Goal: Information Seeking & Learning: Find specific fact

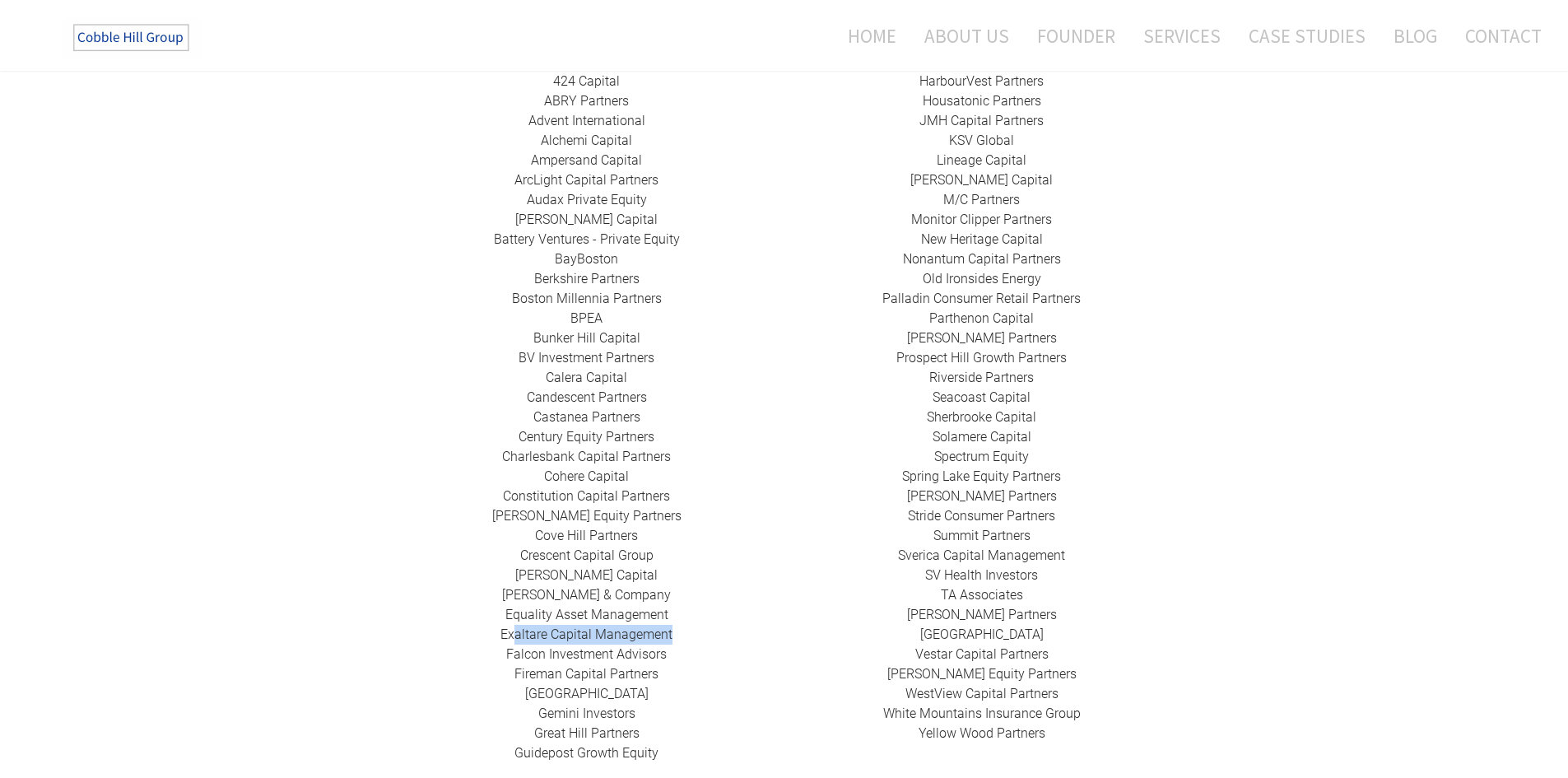
drag, startPoint x: 683, startPoint y: 620, endPoint x: 495, endPoint y: 619, distance: 188.0
click at [508, 619] on div "424 Capital ​ABRY Partners Advent International Alchemi Capital ​Ampersand Capi…" at bounding box center [587, 418] width 396 height 692
drag, startPoint x: 495, startPoint y: 619, endPoint x: 500, endPoint y: 610, distance: 10.3
click at [500, 610] on div "424 Capital ​ABRY Partners Advent International Alchemi Capital ​Ampersand Capi…" at bounding box center [587, 418] width 396 height 692
drag, startPoint x: 679, startPoint y: 613, endPoint x: 502, endPoint y: 610, distance: 177.0
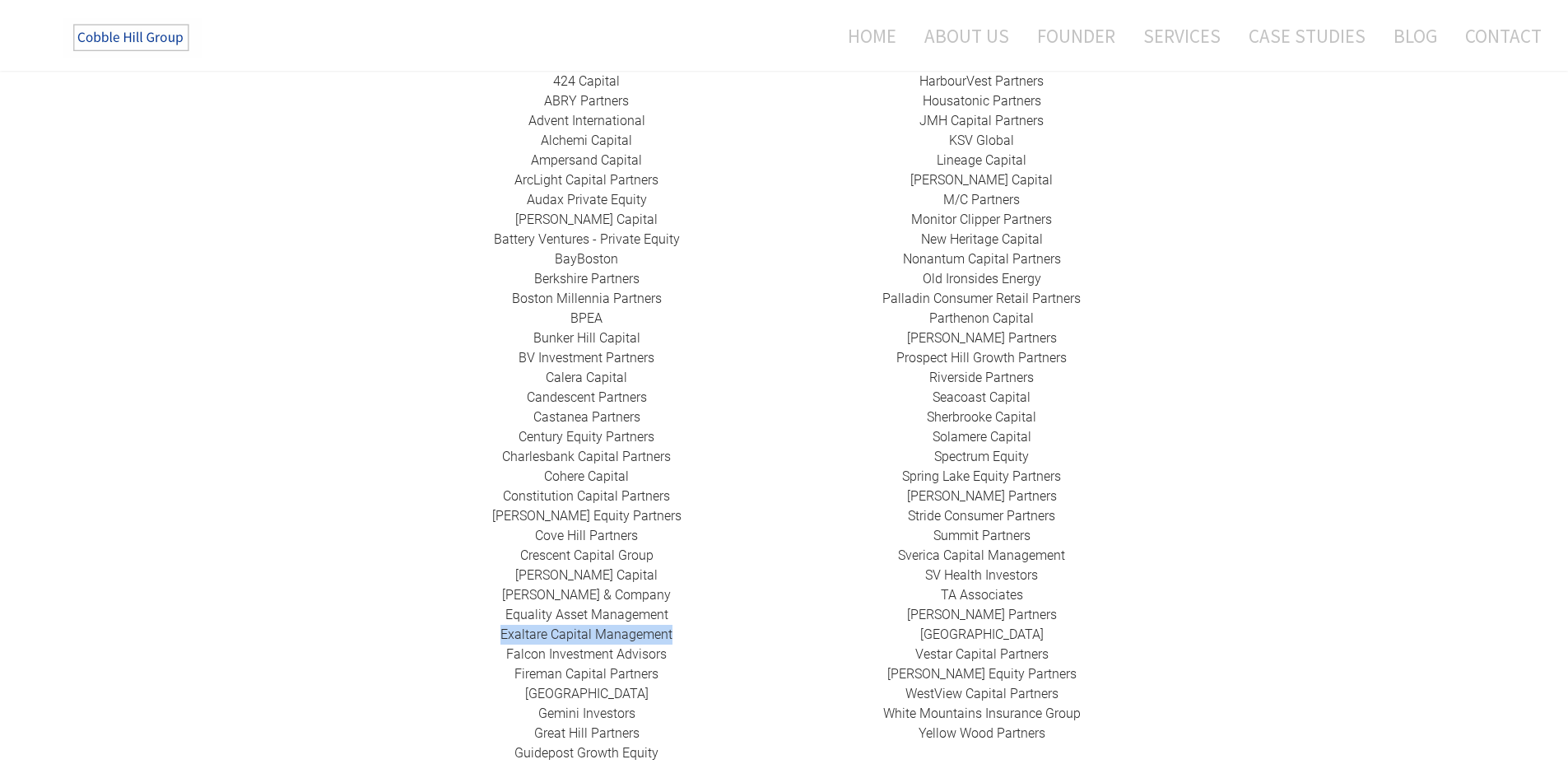
click at [502, 610] on div "424 Capital ​ABRY Partners Advent International Alchemi Capital ​Ampersand Capi…" at bounding box center [587, 418] width 396 height 692
copy link "Exaltare Capital Management"
drag, startPoint x: 688, startPoint y: 664, endPoint x: 662, endPoint y: 658, distance: 26.7
click at [688, 664] on div "424 Capital ​ABRY Partners Advent International Alchemi Capital ​Ampersand Capi…" at bounding box center [587, 418] width 396 height 692
drag, startPoint x: 622, startPoint y: 656, endPoint x: 505, endPoint y: 650, distance: 117.2
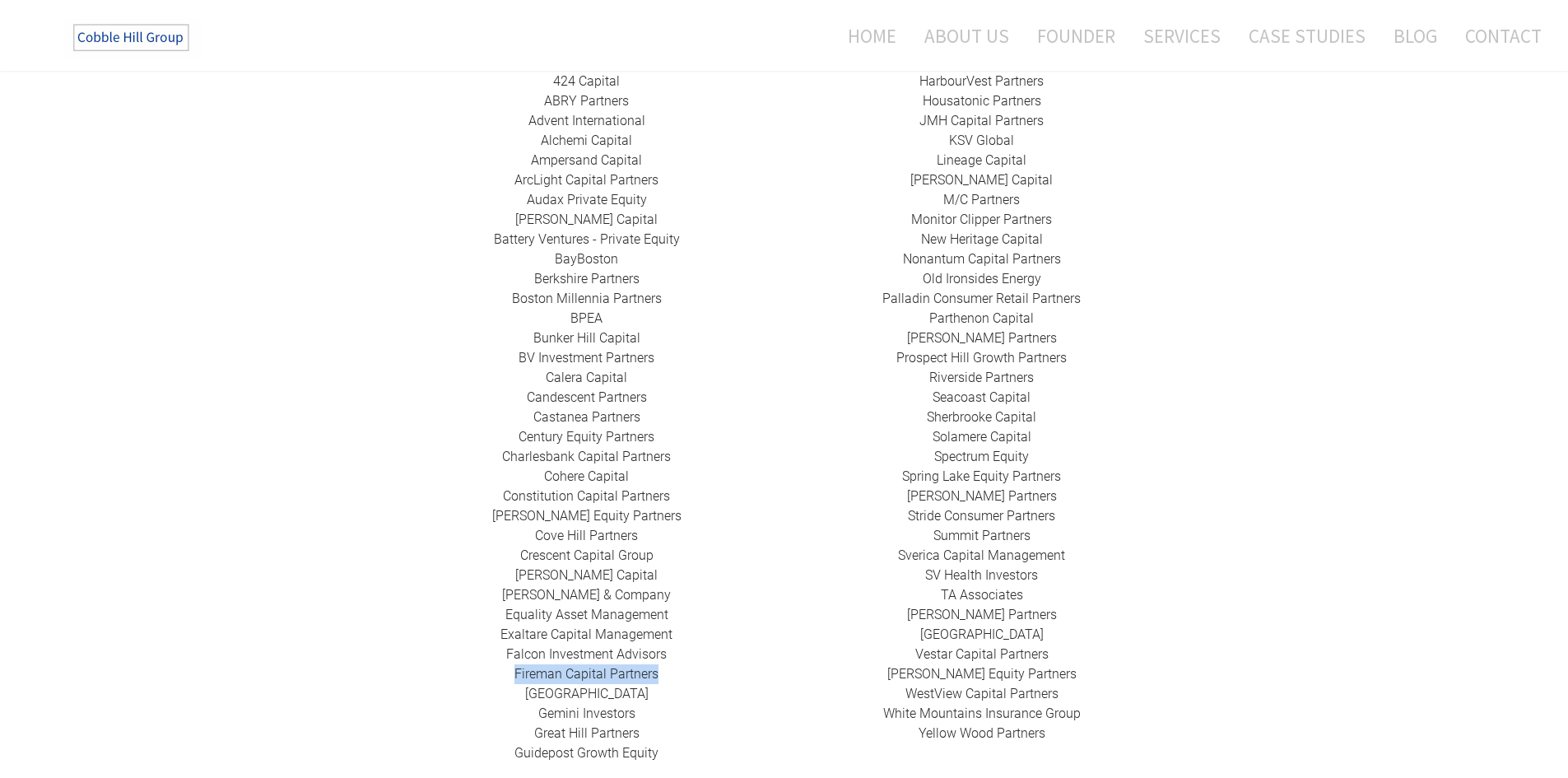
click at [505, 650] on div "424 Capital ​ABRY Partners Advent International Alchemi Capital ​Ampersand Capi…" at bounding box center [587, 418] width 396 height 692
copy link "Fireman Capital Partners"
drag, startPoint x: 647, startPoint y: 676, endPoint x: 528, endPoint y: 672, distance: 119.1
click at [528, 672] on div "424 Capital ​ABRY Partners Advent International Alchemi Capital ​Ampersand Capi…" at bounding box center [587, 418] width 396 height 692
copy link "​[GEOGRAPHIC_DATA]"
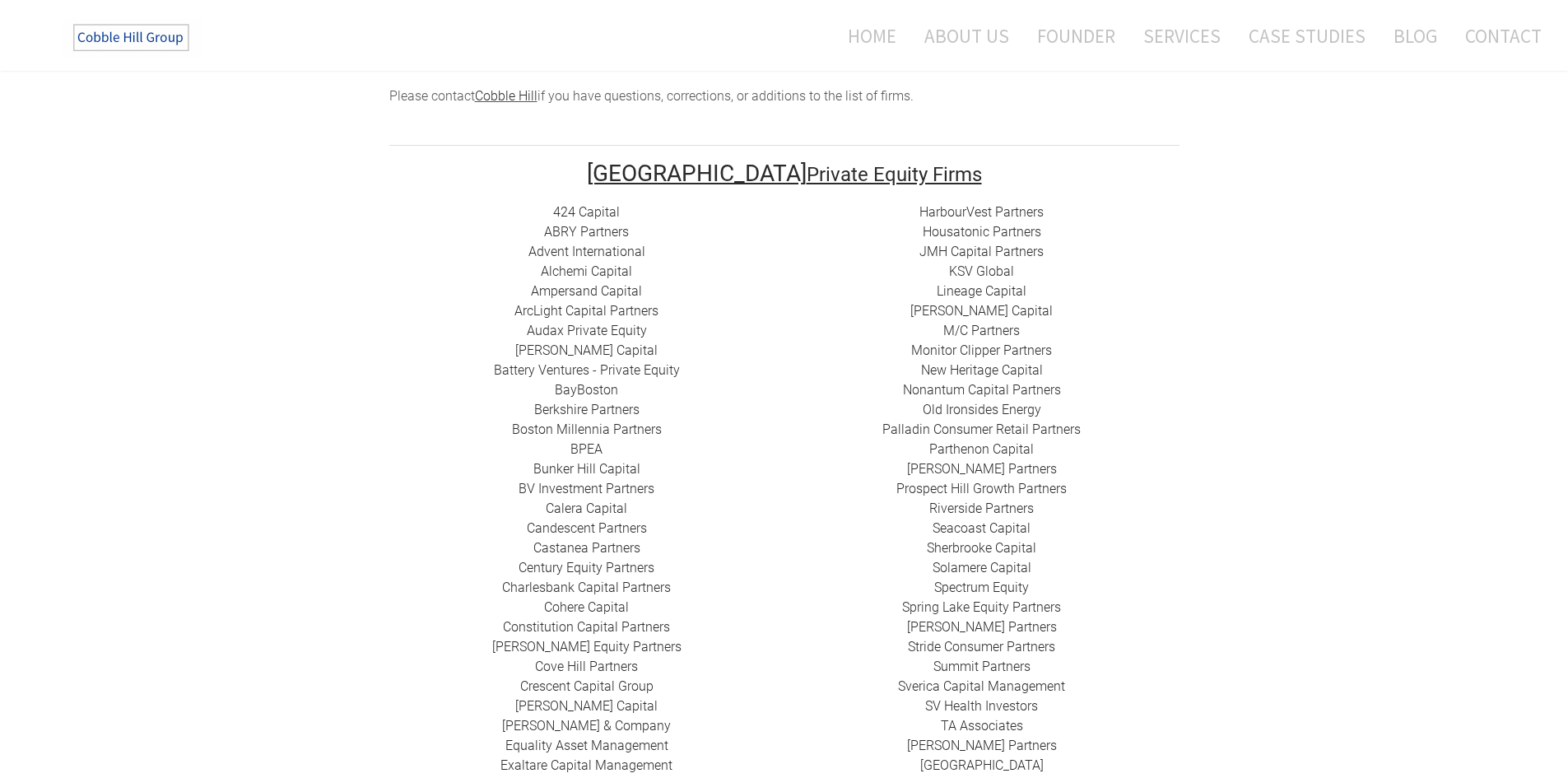
scroll to position [247, 0]
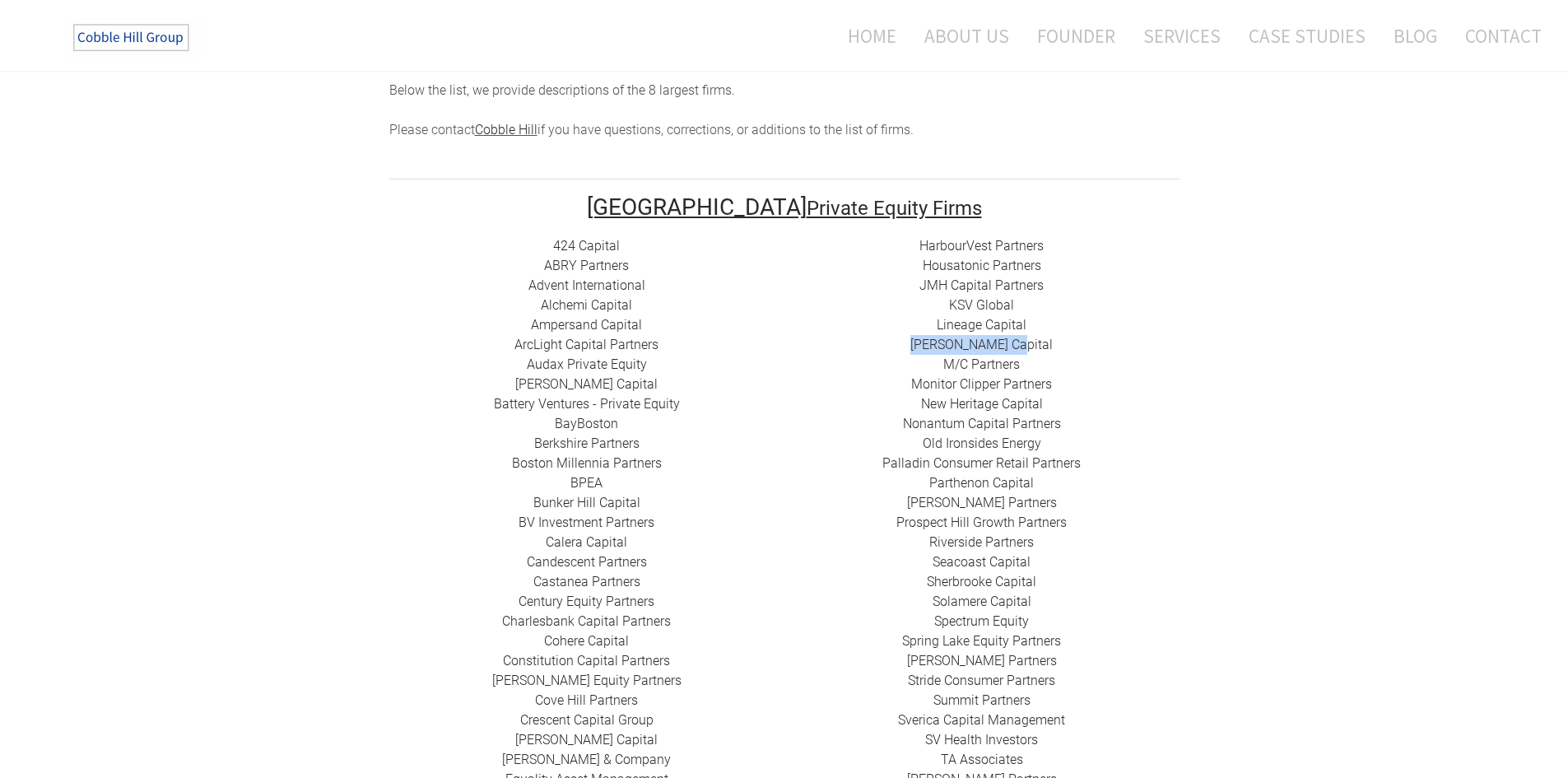
drag, startPoint x: 1046, startPoint y: 327, endPoint x: 924, endPoint y: 325, distance: 122.0
click at [924, 325] on div "HarbourVest Partners Housatonic Partners ​JMH Capital Partners ​KSV Global Line…" at bounding box center [982, 572] width 396 height 672
click at [1084, 317] on div "HarbourVest Partners Housatonic Partners ​JMH Capital Partners ​KSV Global Line…" at bounding box center [982, 572] width 396 height 672
click at [1049, 306] on div "HarbourVest Partners Housatonic Partners ​JMH Capital Partners ​KSV Global Line…" at bounding box center [982, 572] width 396 height 672
drag, startPoint x: 1055, startPoint y: 303, endPoint x: 934, endPoint y: 301, distance: 121.0
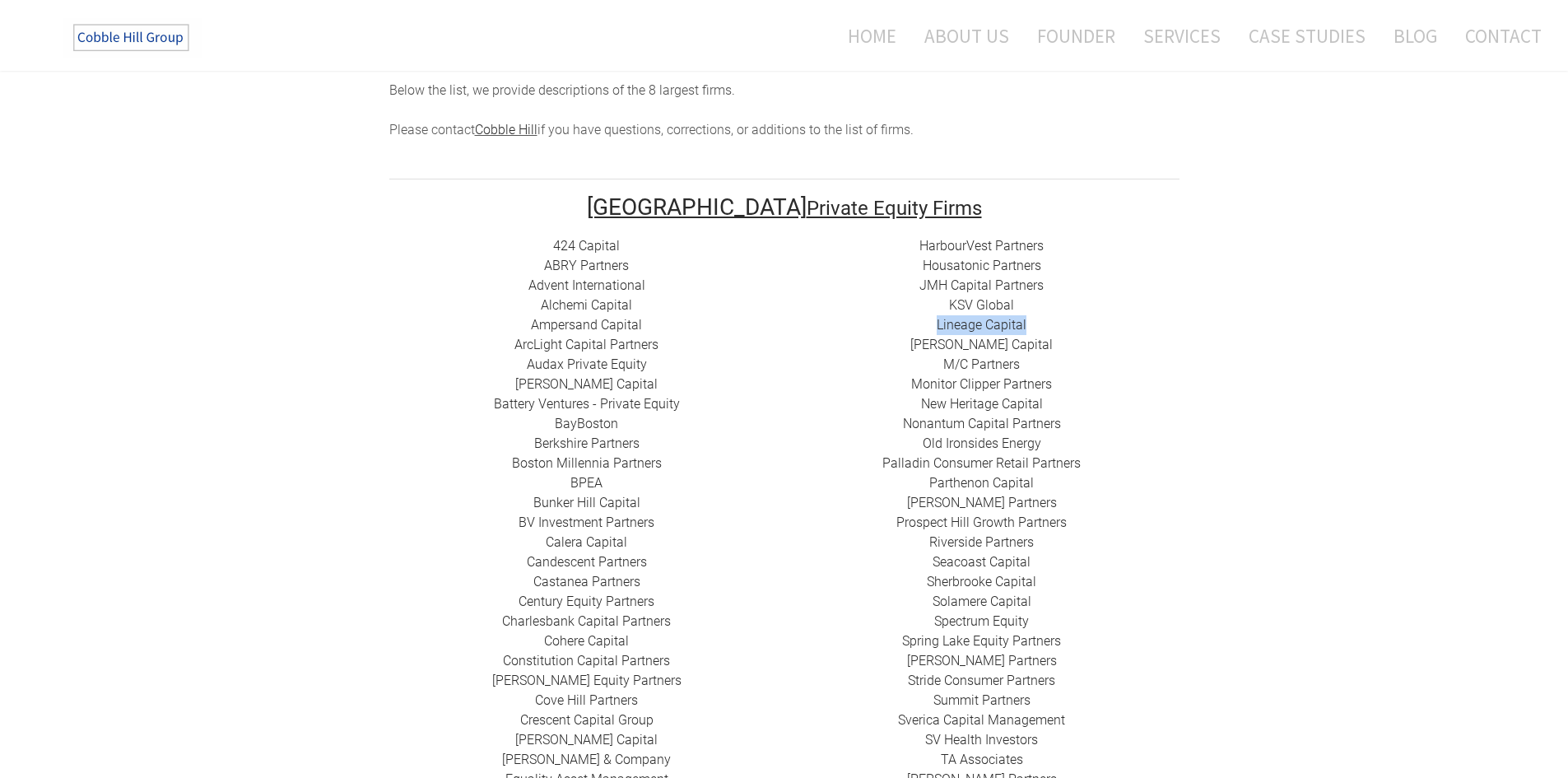
click at [934, 301] on div "HarbourVest Partners Housatonic Partners ​JMH Capital Partners ​KSV Global Line…" at bounding box center [982, 572] width 396 height 672
copy link "Lineage Capital"
click at [1062, 337] on div "HarbourVest Partners Housatonic Partners ​JMH Capital Partners ​KSV Global Line…" at bounding box center [982, 572] width 396 height 672
drag, startPoint x: 980, startPoint y: 323, endPoint x: 907, endPoint y: 323, distance: 73.0
click at [907, 323] on div "HarbourVest Partners Housatonic Partners ​JMH Capital Partners ​KSV Global Line…" at bounding box center [982, 572] width 396 height 672
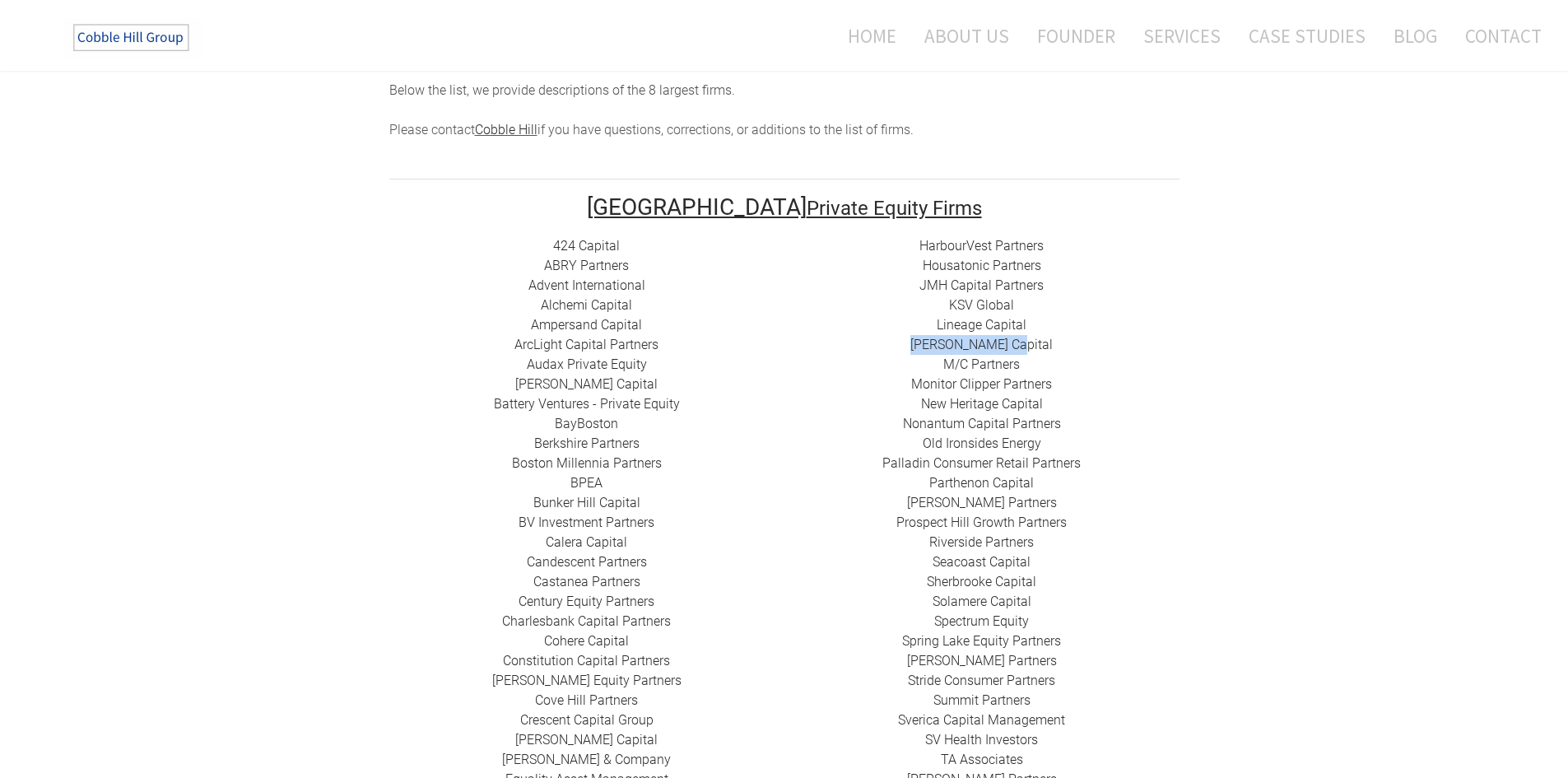
copy link "[PERSON_NAME] Capital"
drag, startPoint x: 1063, startPoint y: 363, endPoint x: 908, endPoint y: 363, distance: 155.0
click at [908, 363] on div "HarbourVest Partners Housatonic Partners ​JMH Capital Partners ​KSV Global Line…" at bounding box center [982, 572] width 396 height 672
copy link "​Monitor Clipper Partners"
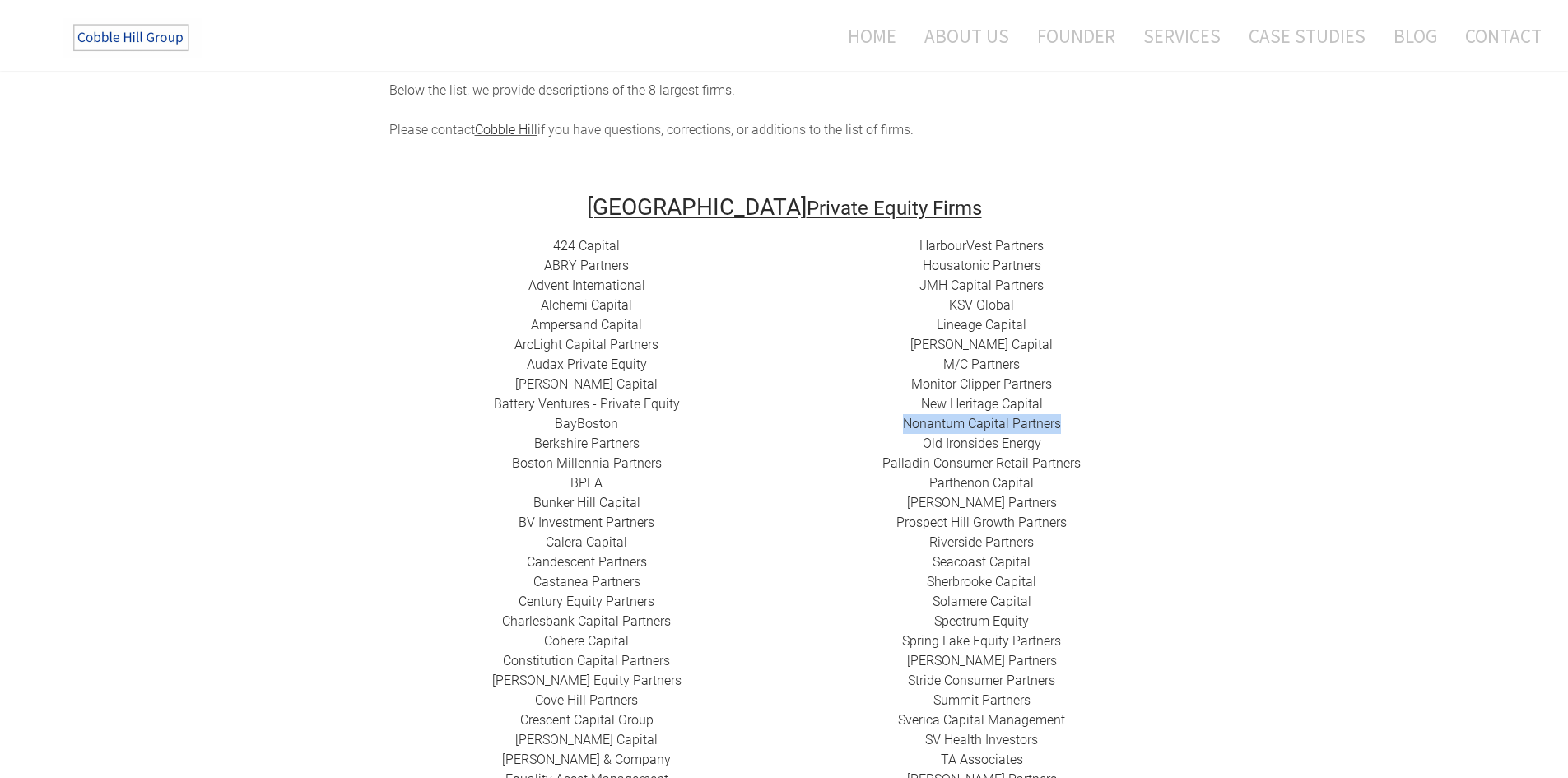
drag, startPoint x: 1106, startPoint y: 406, endPoint x: 910, endPoint y: 405, distance: 196.0
click at [897, 404] on div "HarbourVest Partners Housatonic Partners ​JMH Capital Partners ​KSV Global Line…" at bounding box center [982, 572] width 396 height 672
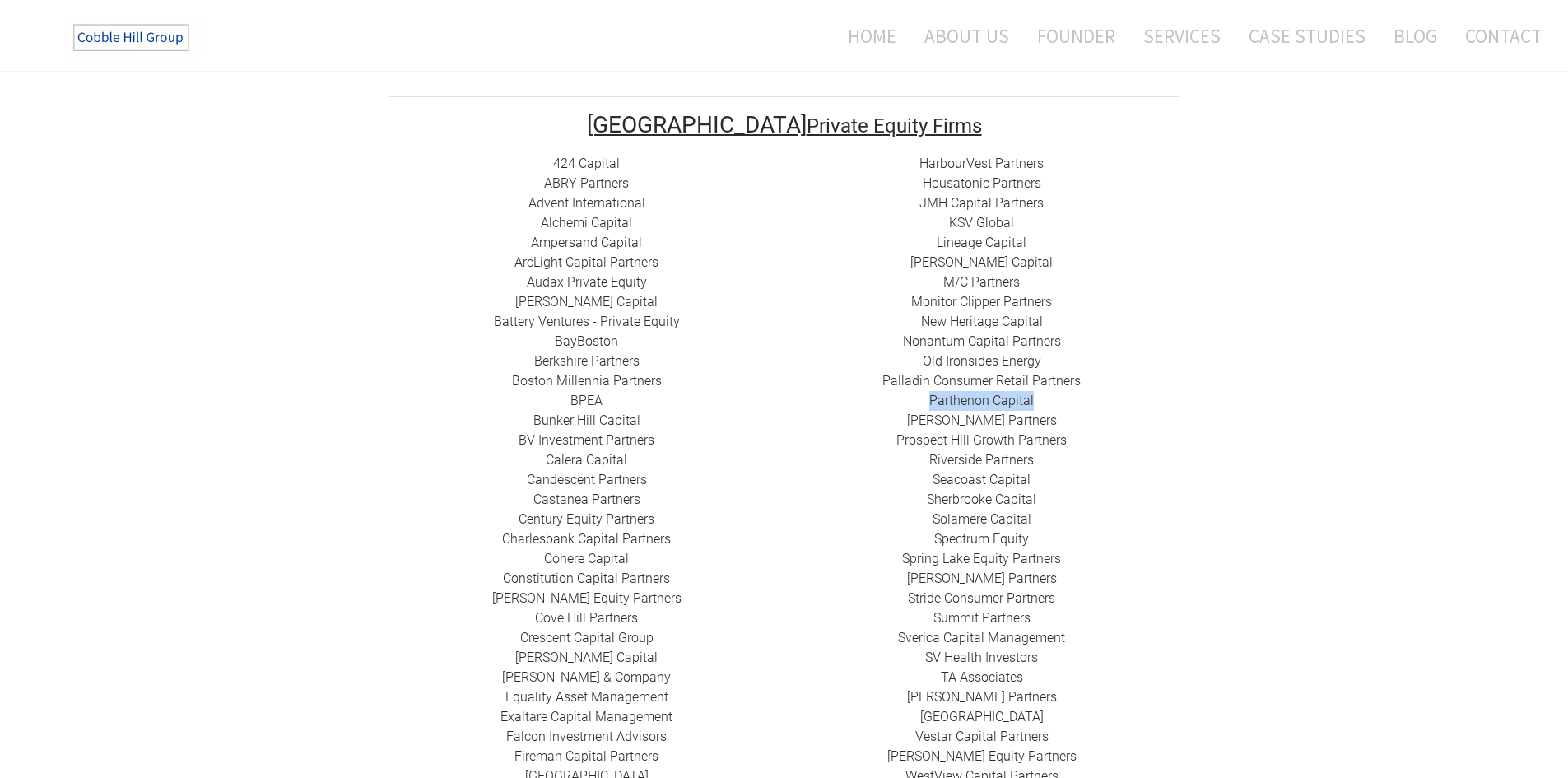
drag, startPoint x: 1057, startPoint y: 378, endPoint x: 915, endPoint y: 382, distance: 142.1
click at [909, 377] on div "HarbourVest Partners Housatonic Partners ​JMH Capital Partners ​KSV Global Line…" at bounding box center [982, 490] width 396 height 672
copy link "​ Parthenon Capital"
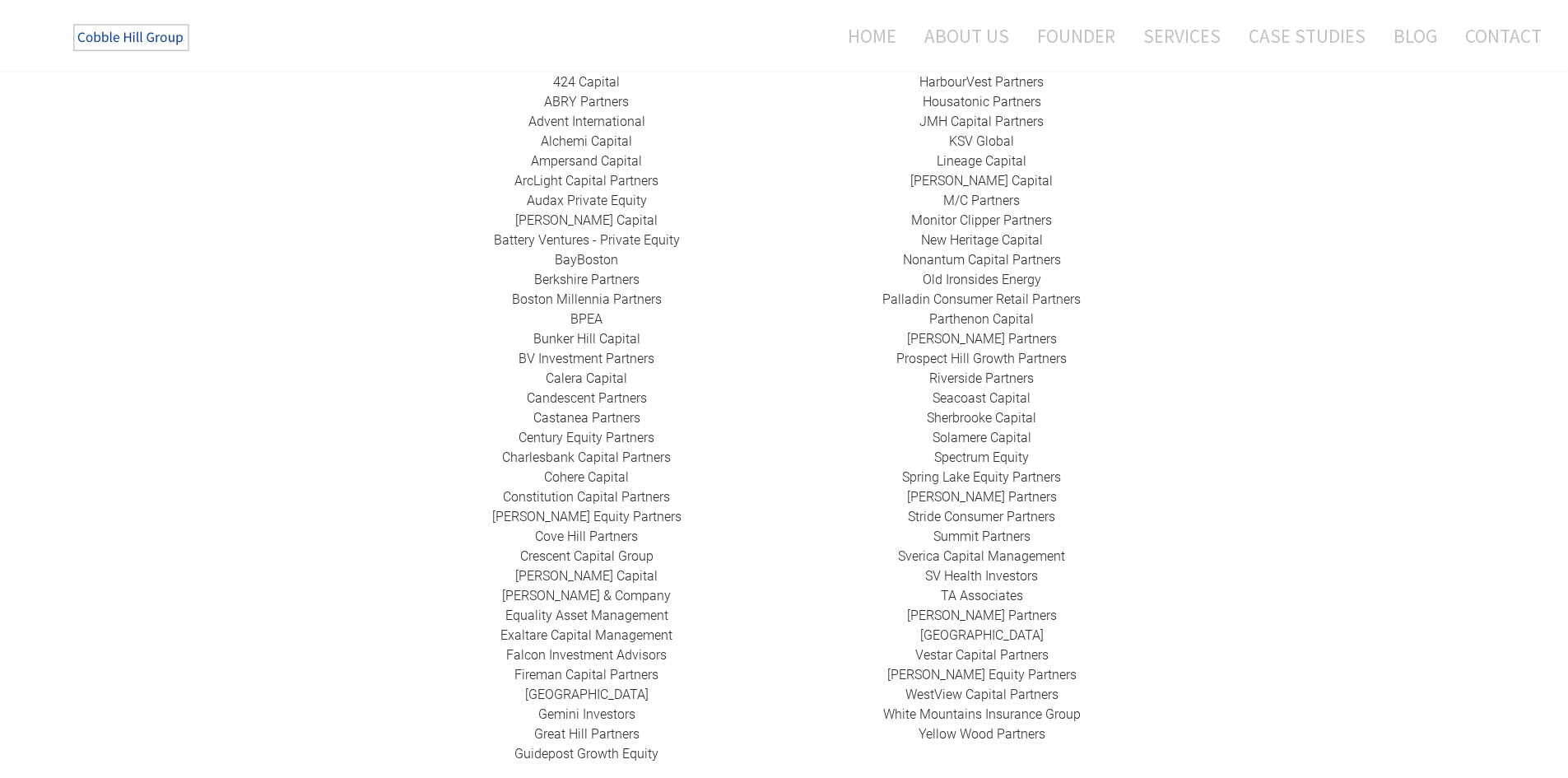
scroll to position [412, 0]
drag, startPoint x: 1039, startPoint y: 376, endPoint x: 929, endPoint y: 376, distance: 110.0
click at [929, 376] on div "HarbourVest Partners Housatonic Partners ​JMH Capital Partners ​KSV Global Line…" at bounding box center [982, 408] width 396 height 672
copy link "Seacoast Capital"
click at [931, 410] on link "​Sherbrooke Capital​" at bounding box center [982, 417] width 110 height 16
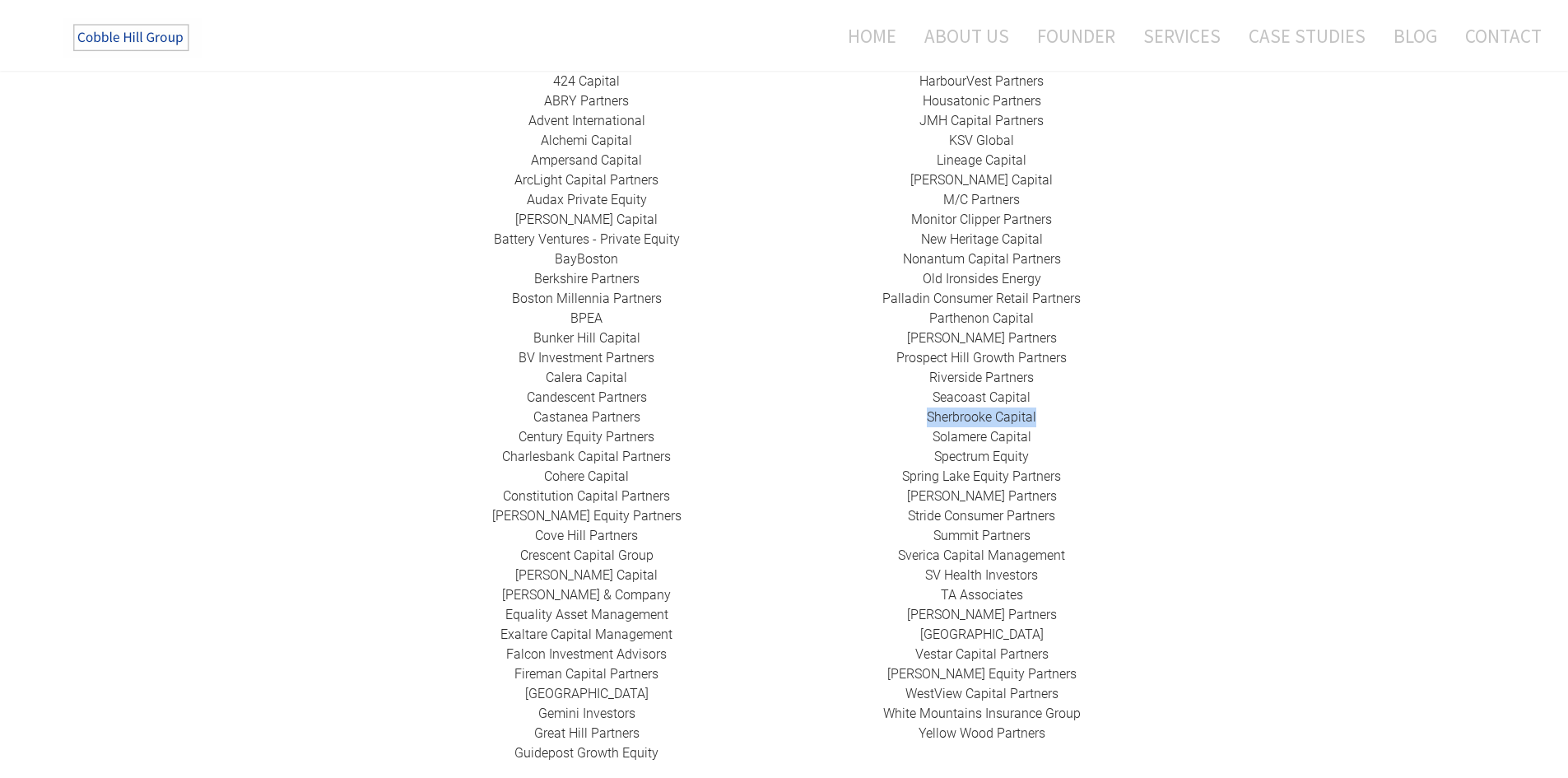
drag, startPoint x: 1038, startPoint y: 398, endPoint x: 907, endPoint y: 397, distance: 131.0
click at [925, 397] on div "HarbourVest Partners Housatonic Partners ​JMH Capital Partners ​KSV Global Line…" at bounding box center [982, 408] width 396 height 672
copy link "​Sherbrooke Capital​"
